Goal: Task Accomplishment & Management: Complete application form

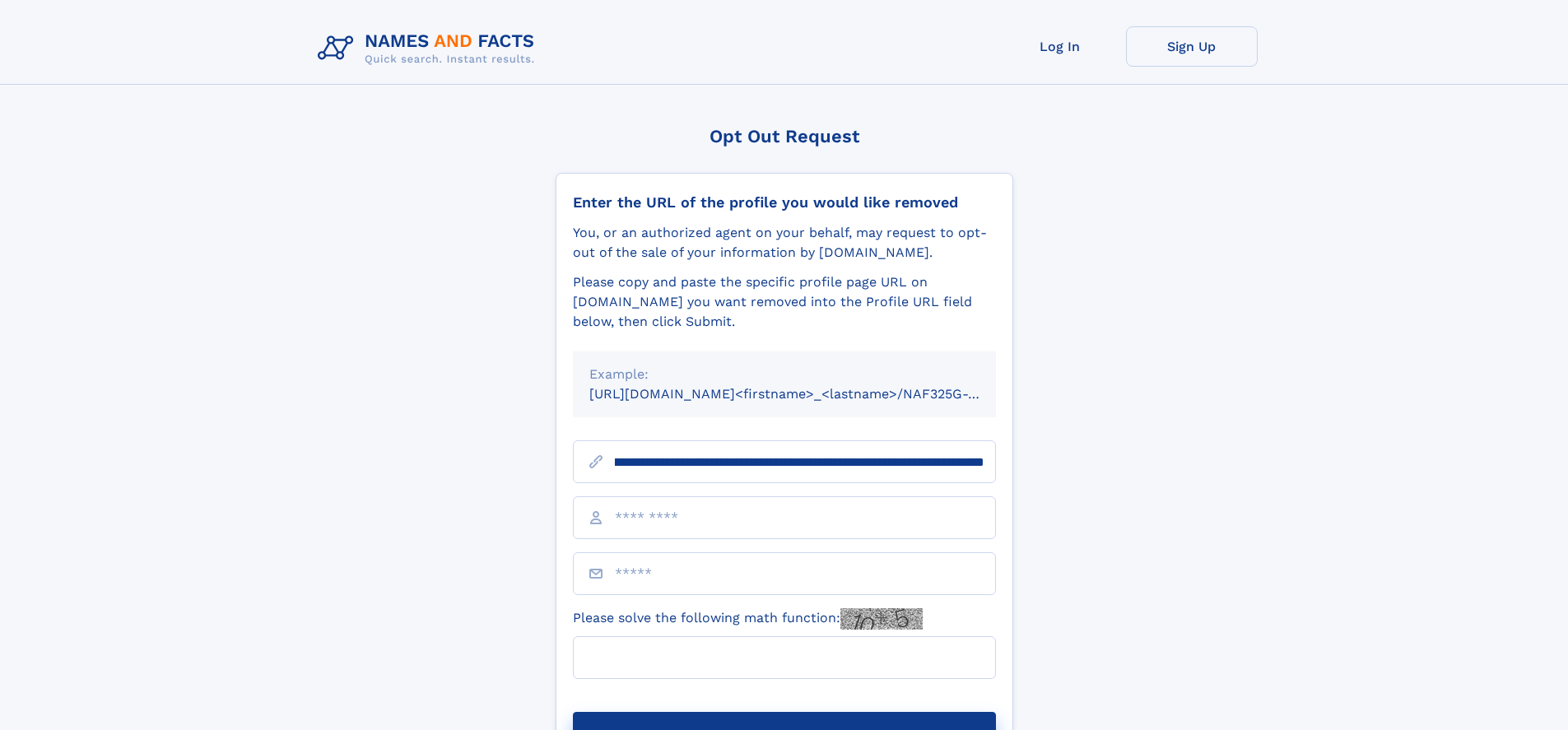
scroll to position [0, 212]
type input "**********"
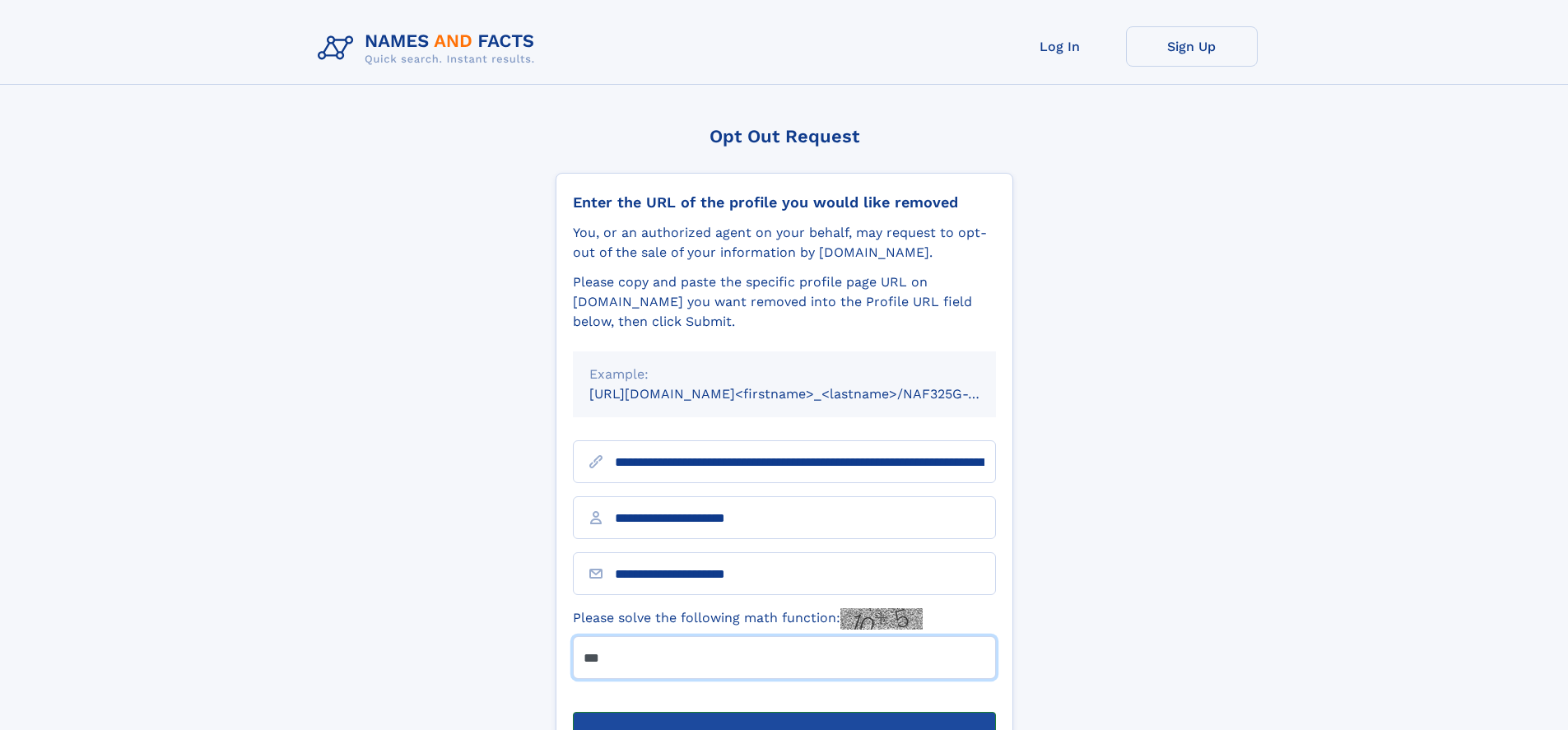
type input "***"
click at [784, 711] on button "Submit Opt Out Request" at bounding box center [784, 737] width 423 height 53
